Goal: Find contact information: Find contact information

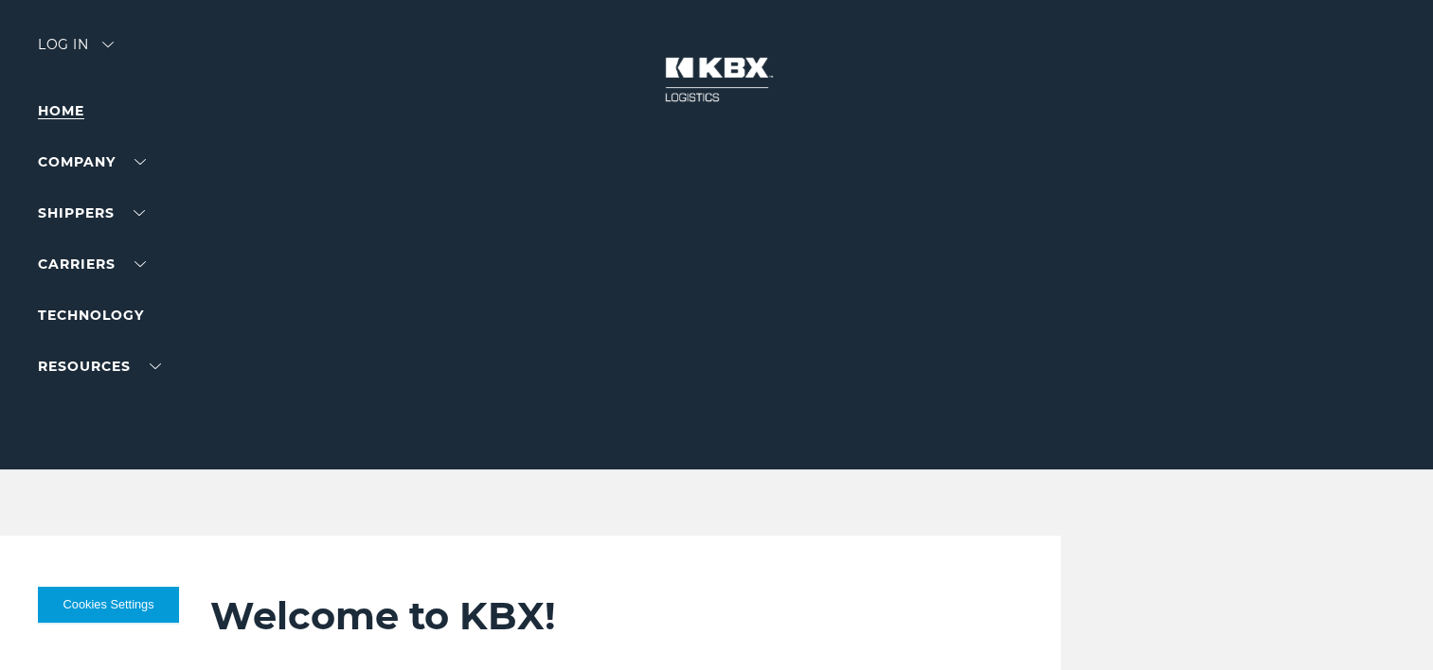
click at [56, 107] on link "Home" at bounding box center [61, 110] width 46 height 17
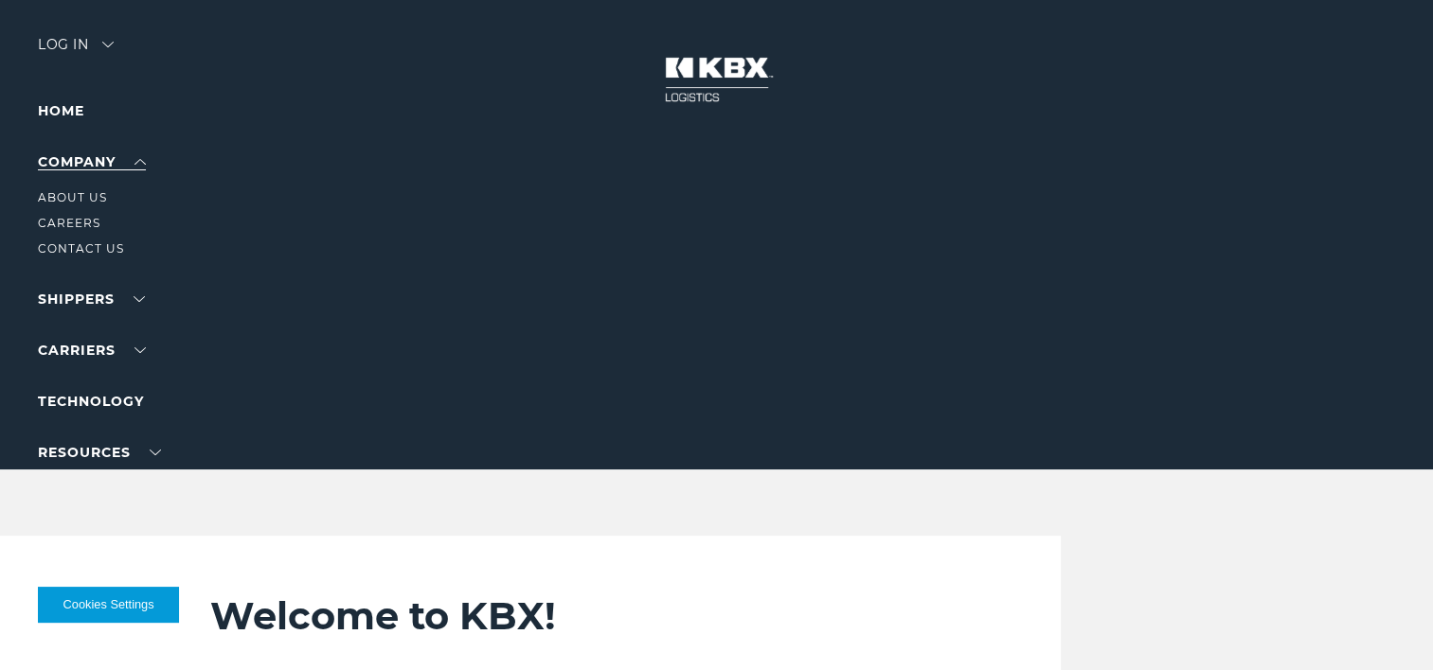
click at [76, 163] on link "Company" at bounding box center [92, 161] width 108 height 17
click at [71, 204] on link "About Us" at bounding box center [72, 197] width 69 height 14
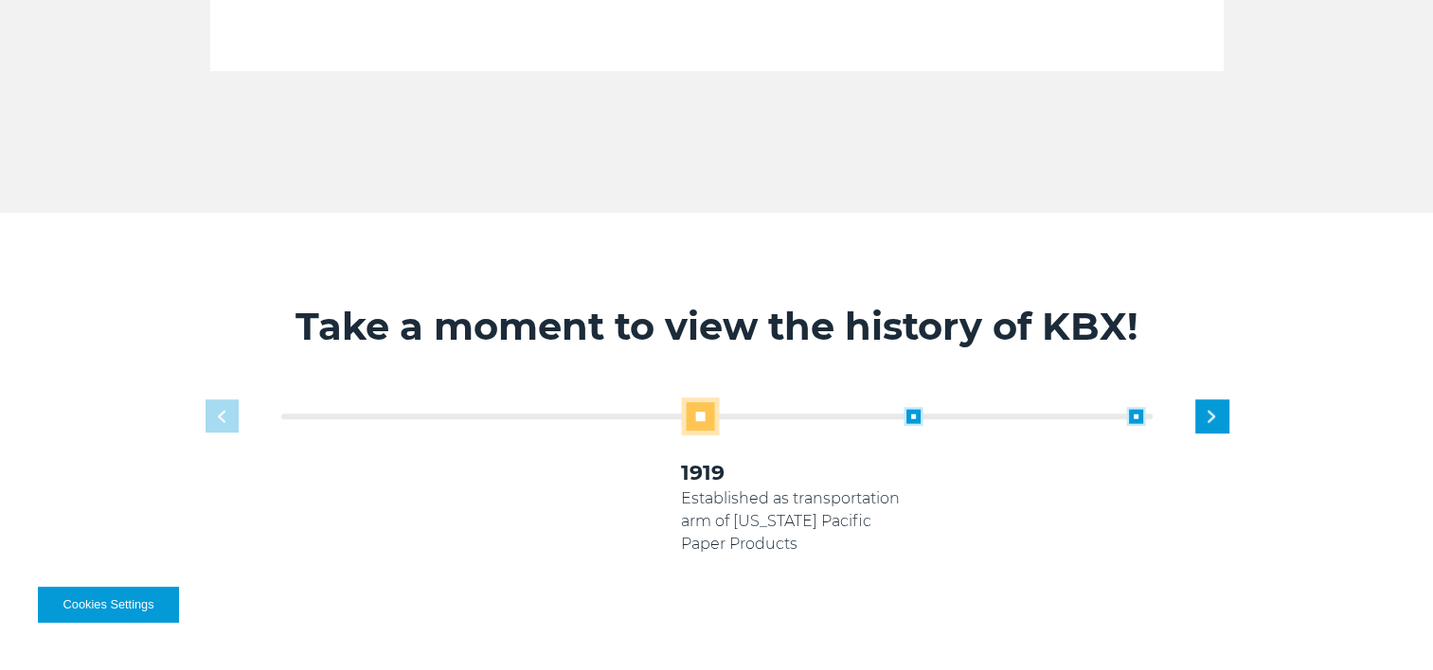
scroll to position [1042, 0]
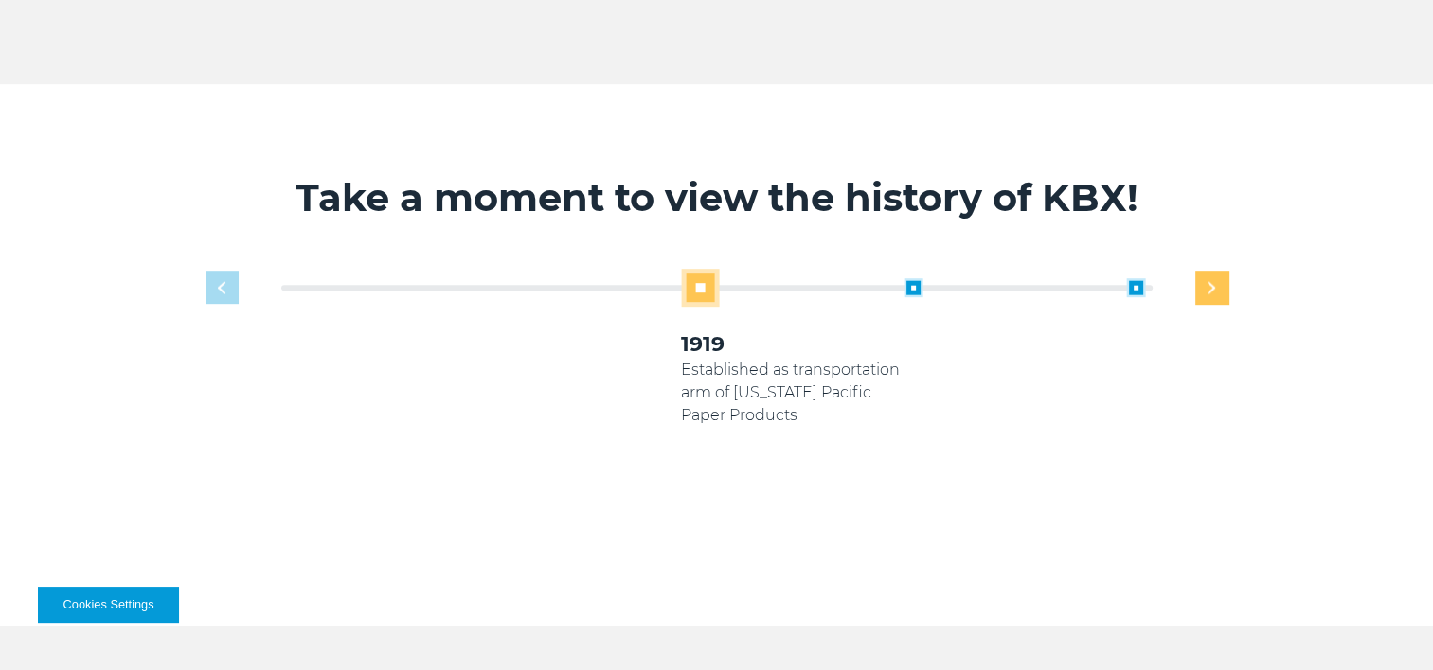
click at [1203, 290] on div "Next slide" at bounding box center [1211, 287] width 33 height 33
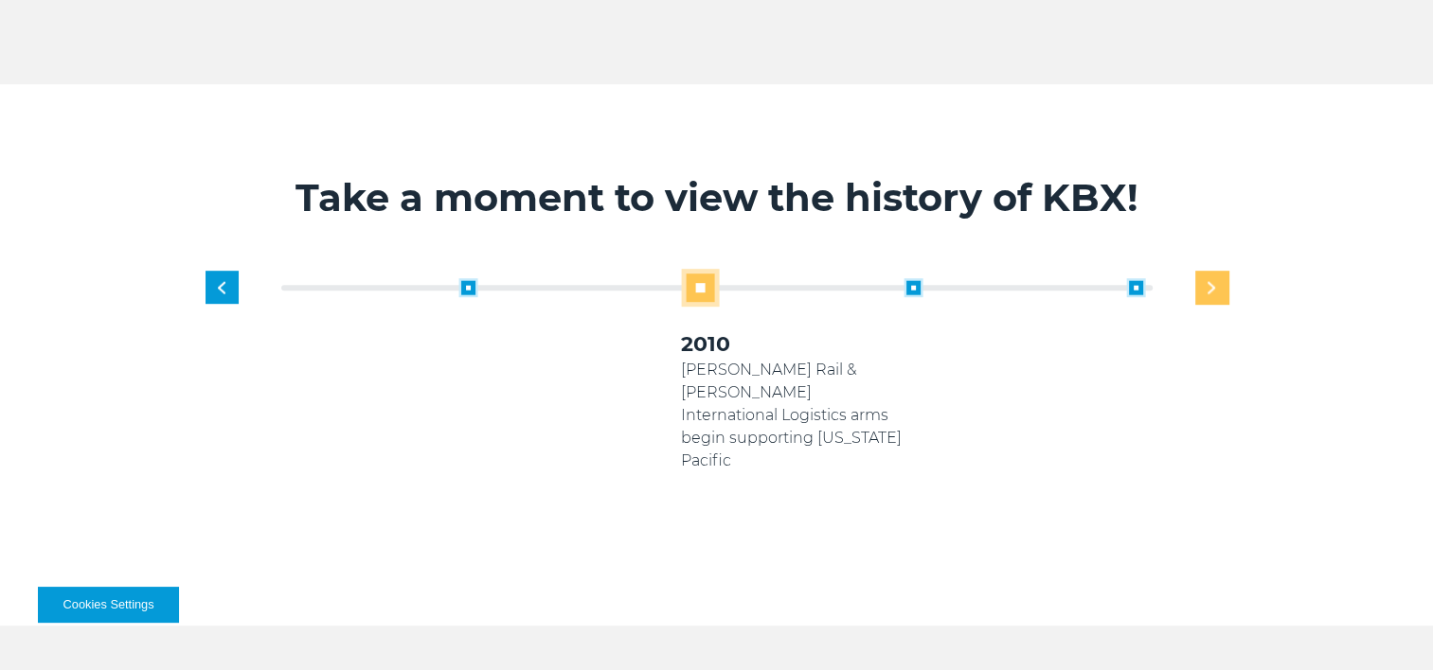
click at [1203, 290] on div "Next slide" at bounding box center [1211, 287] width 33 height 33
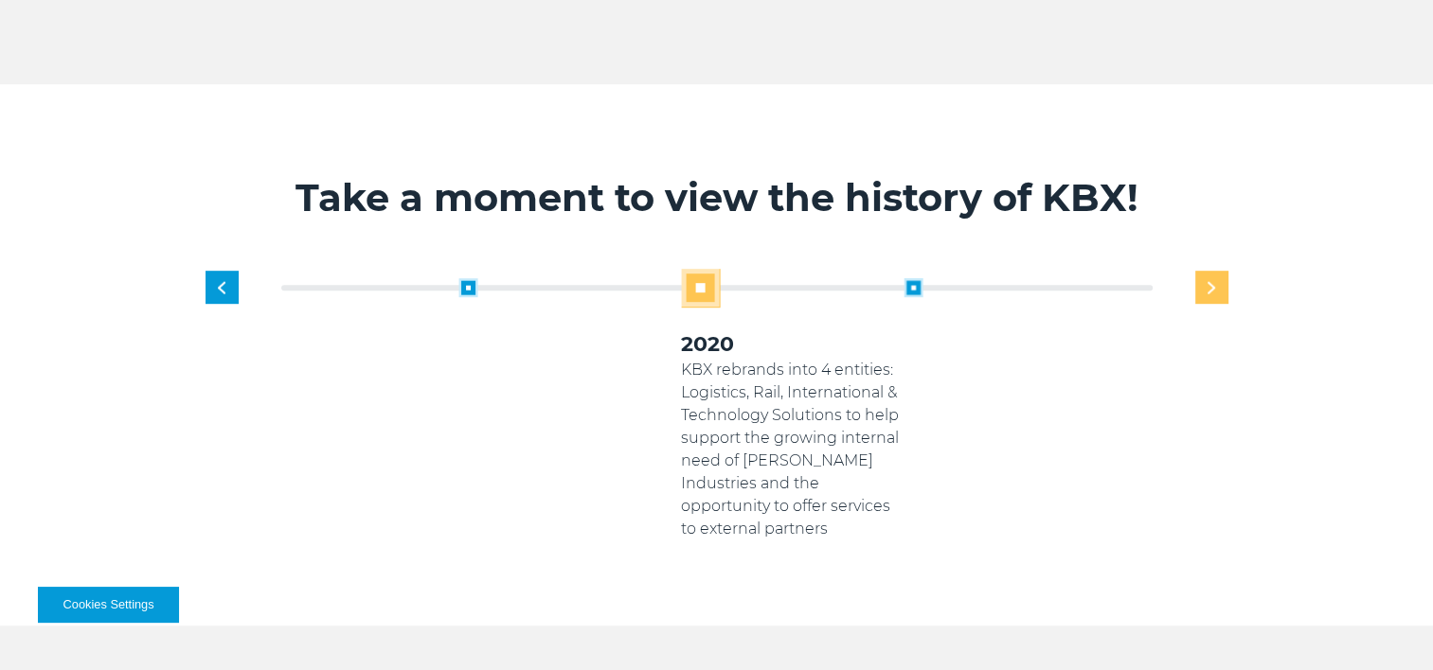
click at [1203, 290] on div "Next slide" at bounding box center [1211, 287] width 33 height 33
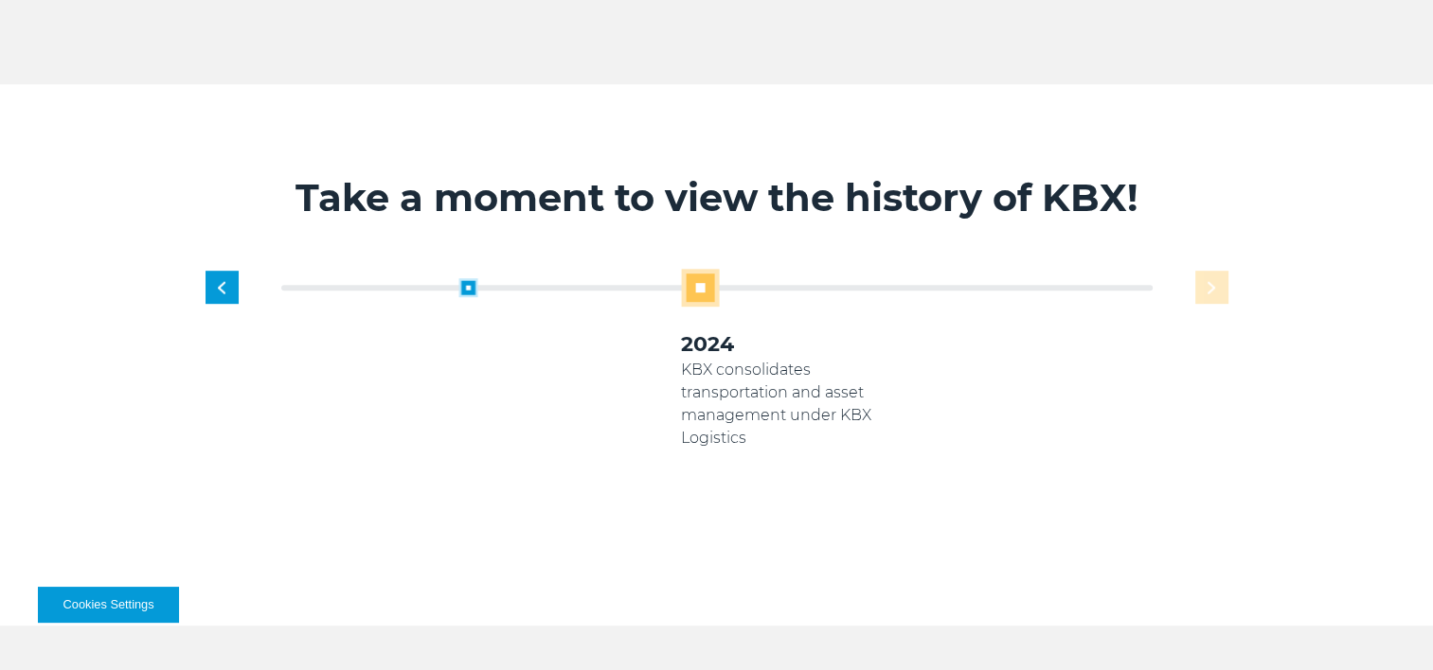
click at [1203, 290] on div "1919 Established as transportation arm of [US_STATE] Pacific Paper Products 200…" at bounding box center [792, 405] width 890 height 272
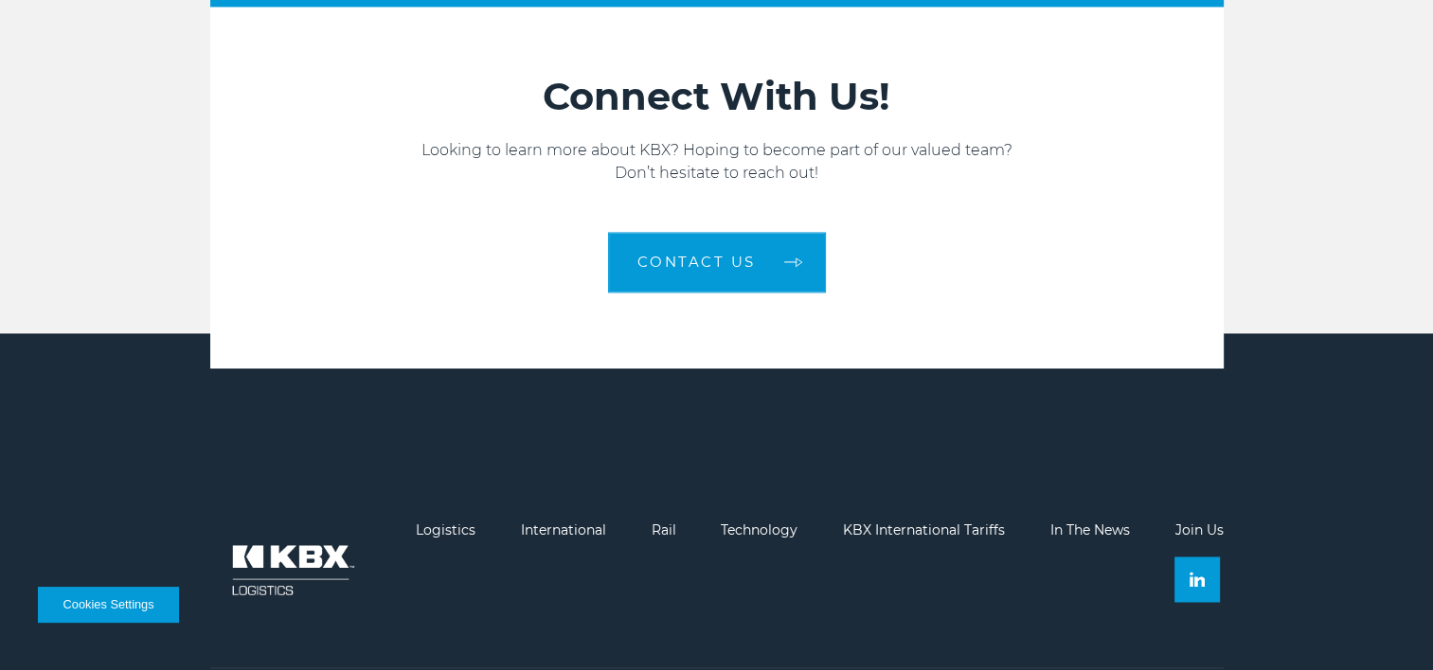
scroll to position [3033, 0]
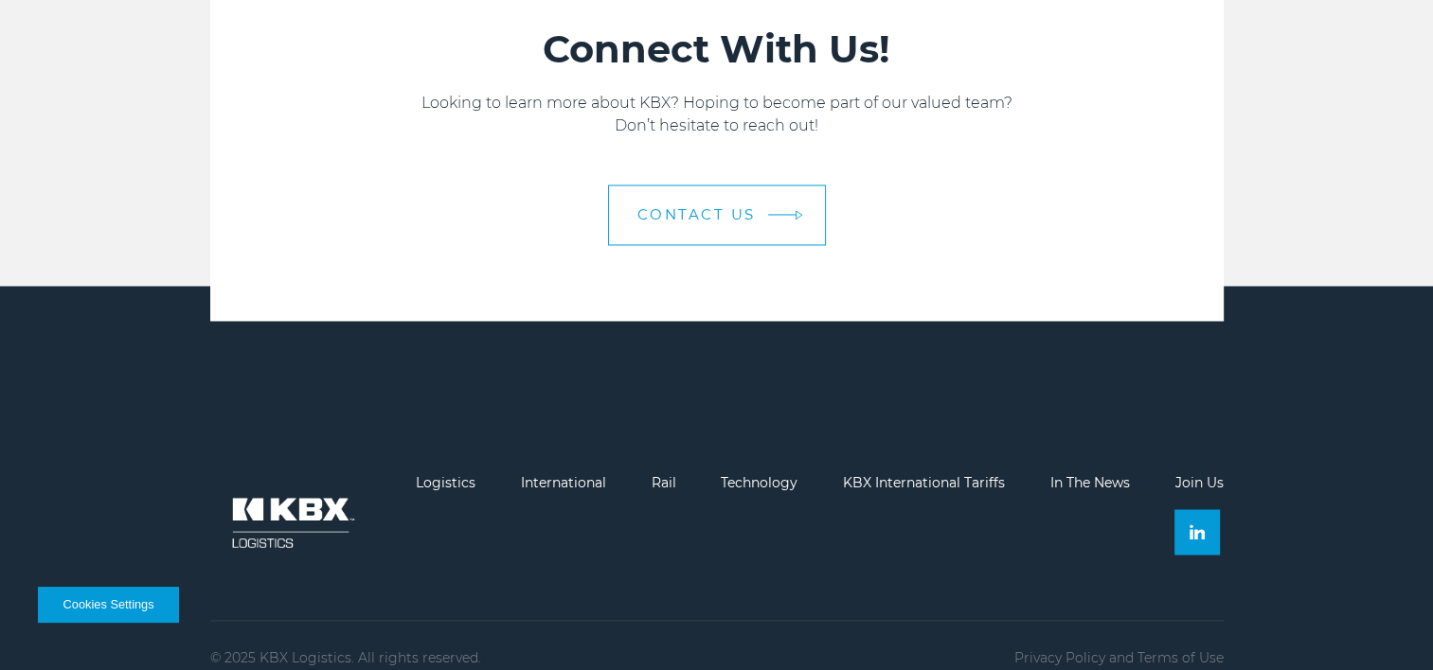
click at [701, 207] on span "Contact us" at bounding box center [696, 214] width 118 height 14
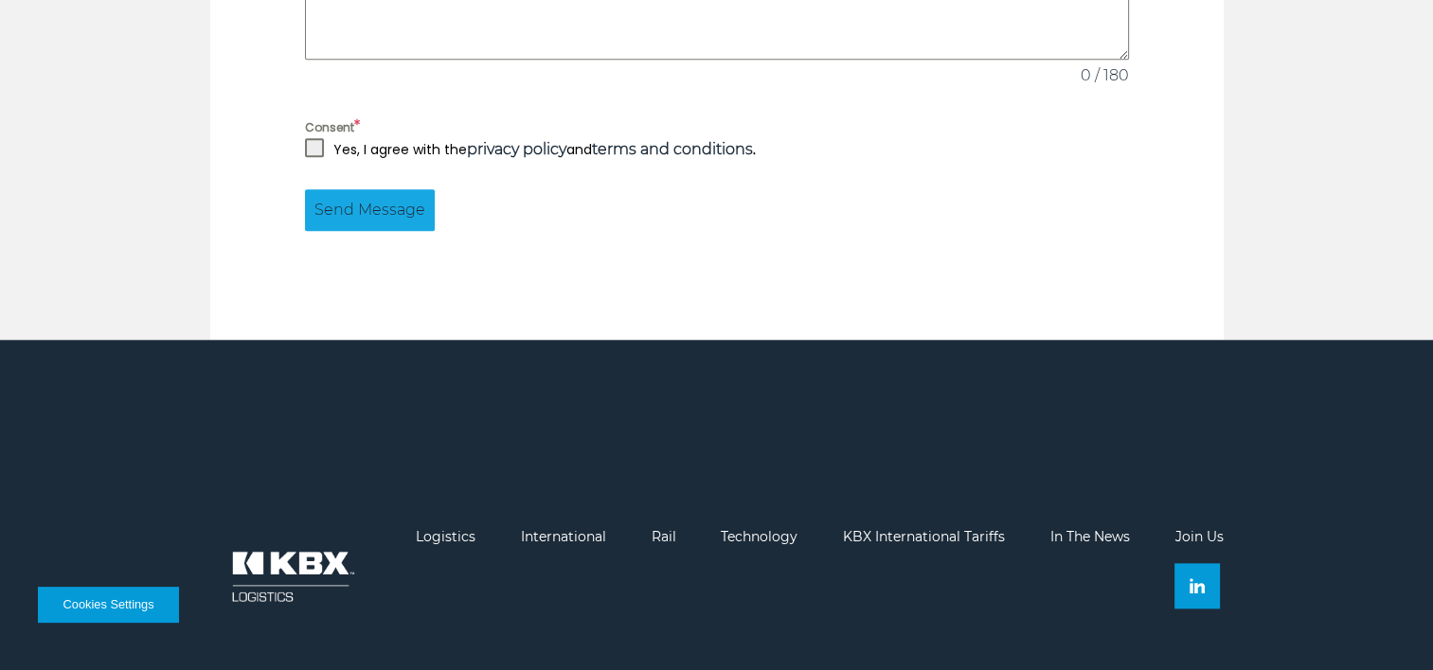
scroll to position [1888, 0]
